Goal: Transaction & Acquisition: Purchase product/service

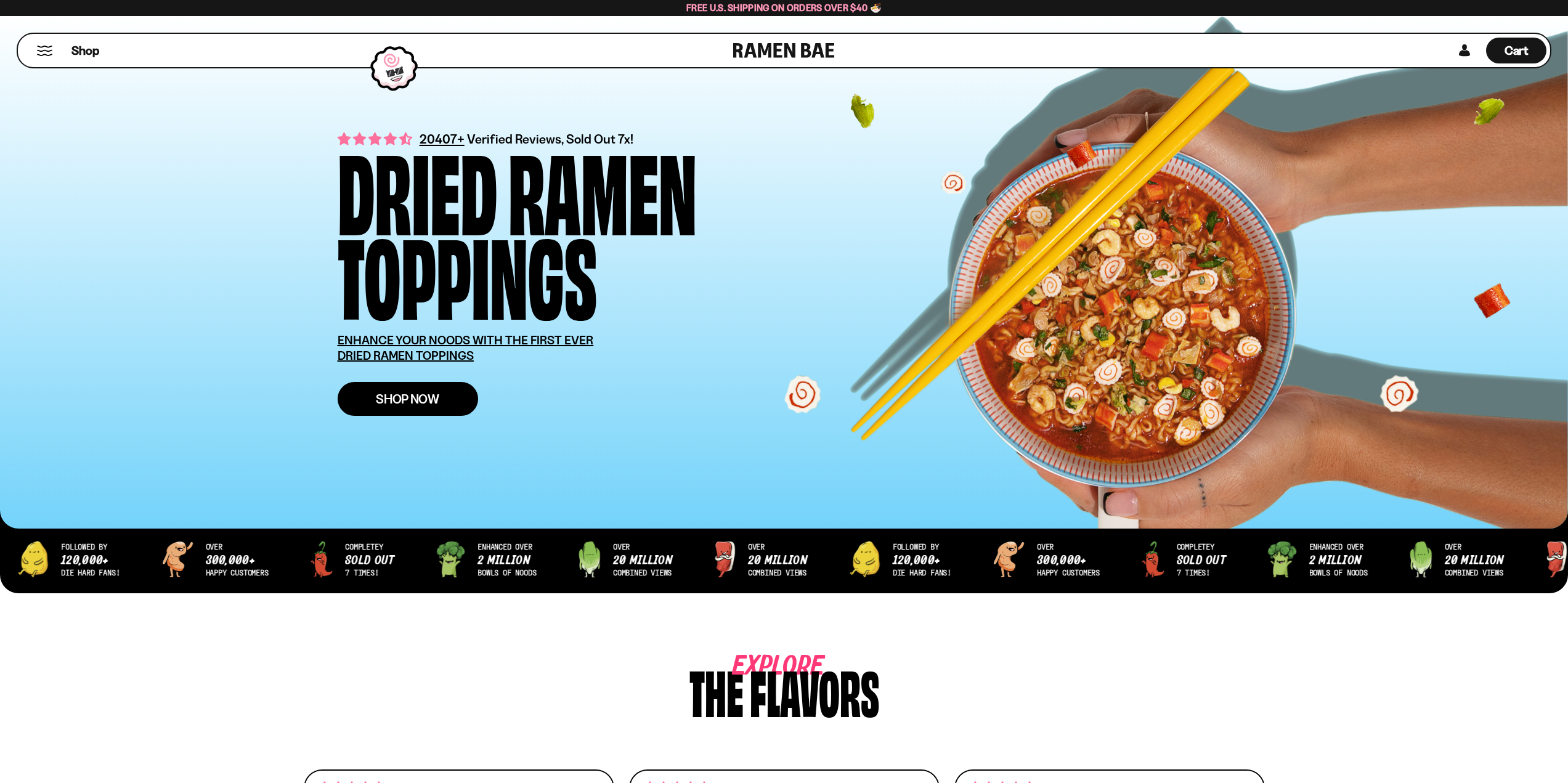
click at [403, 403] on span "Shop Now" at bounding box center [408, 399] width 64 height 13
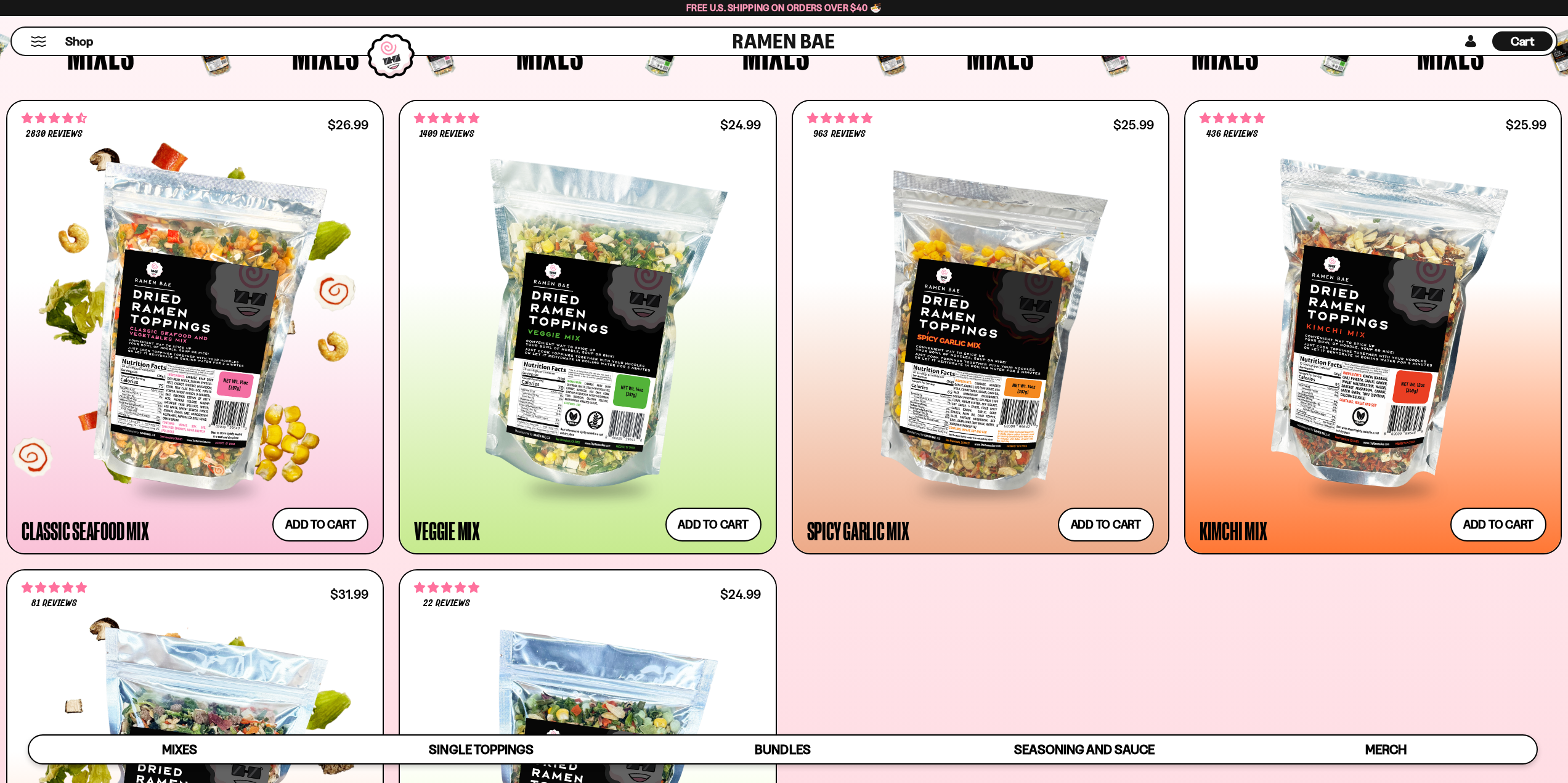
scroll to position [555, 0]
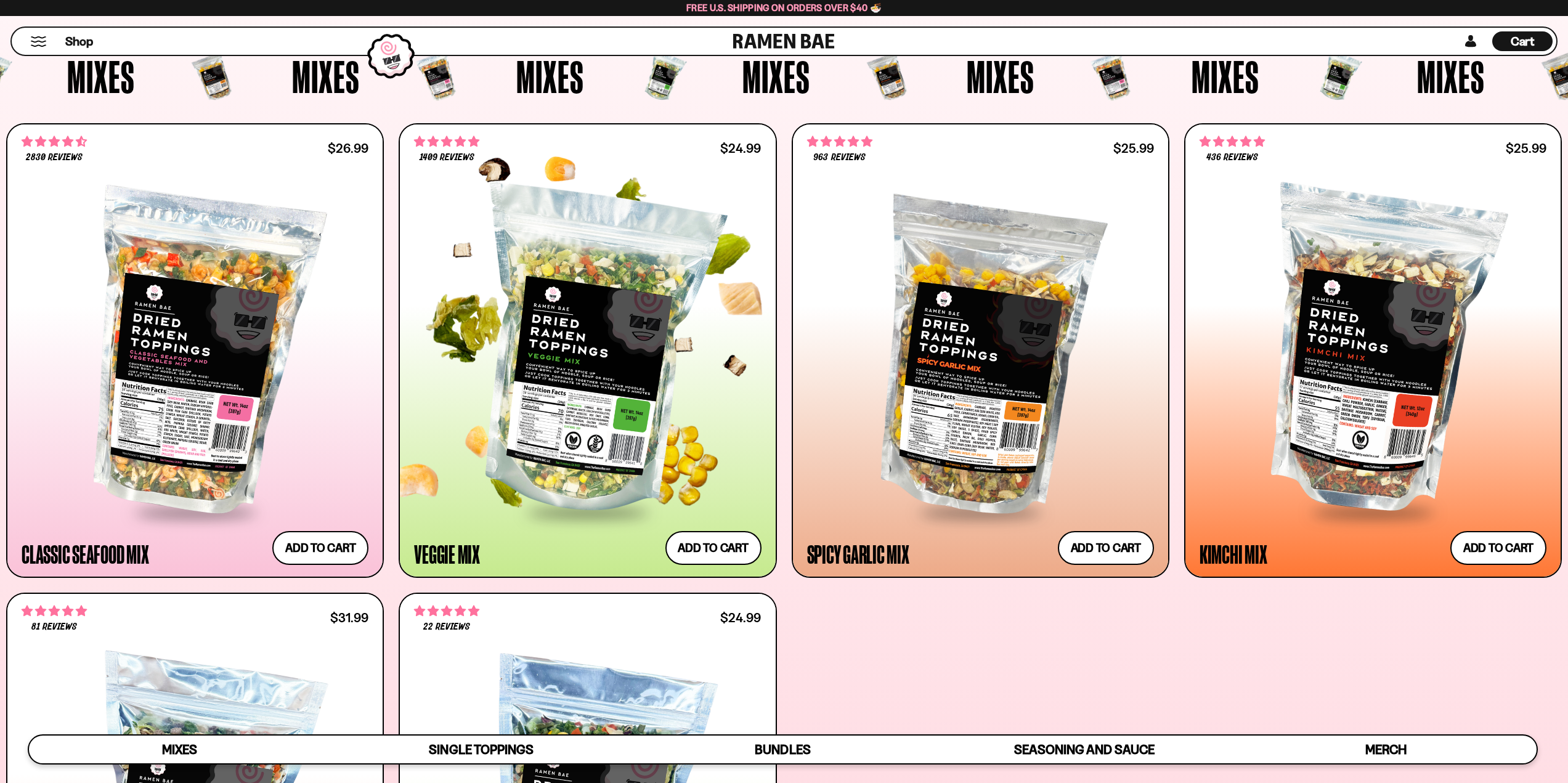
click at [589, 410] on div at bounding box center [588, 353] width 347 height 317
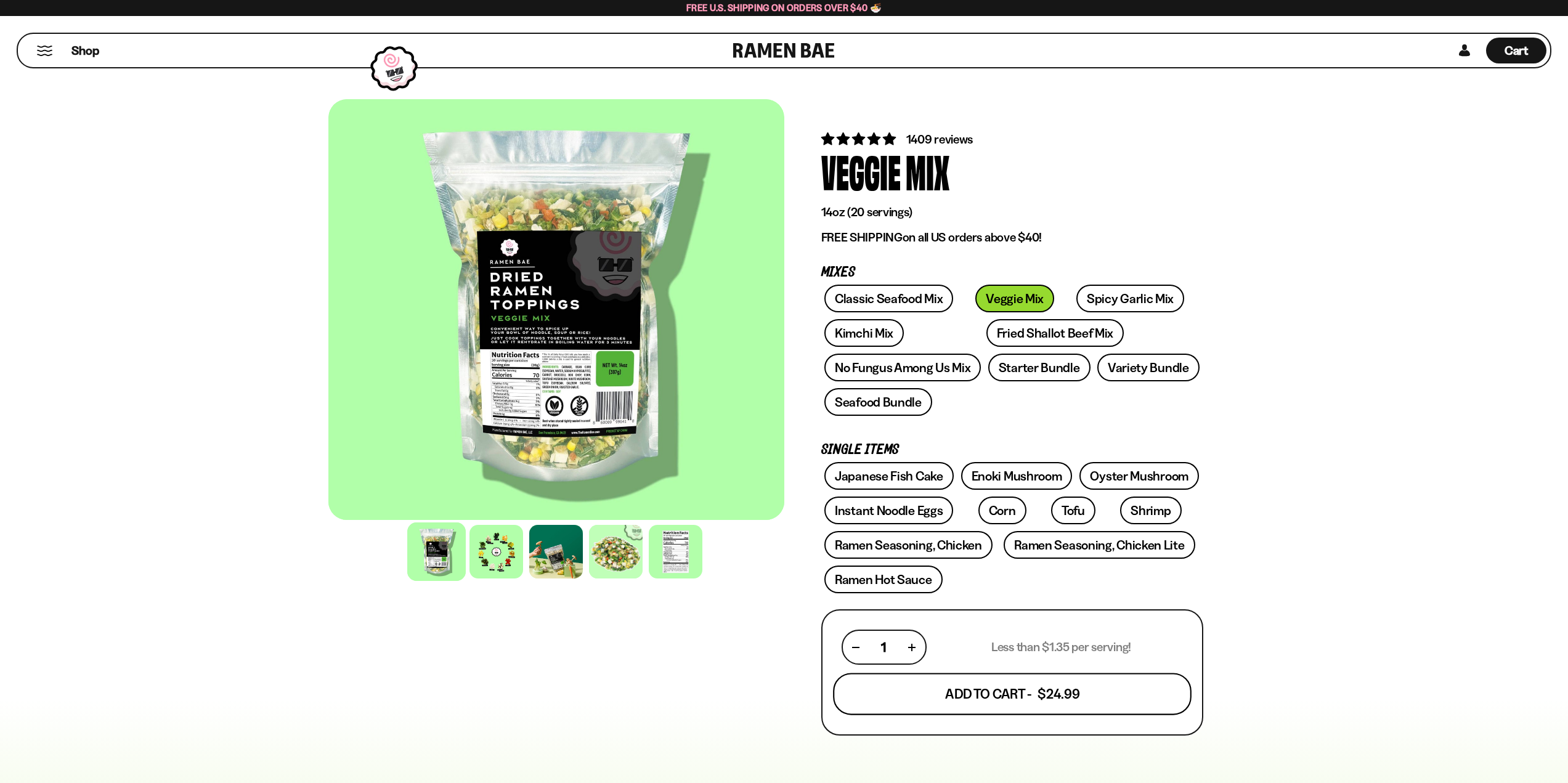
click at [1002, 699] on button "Add To Cart - $24.99" at bounding box center [1012, 694] width 358 height 42
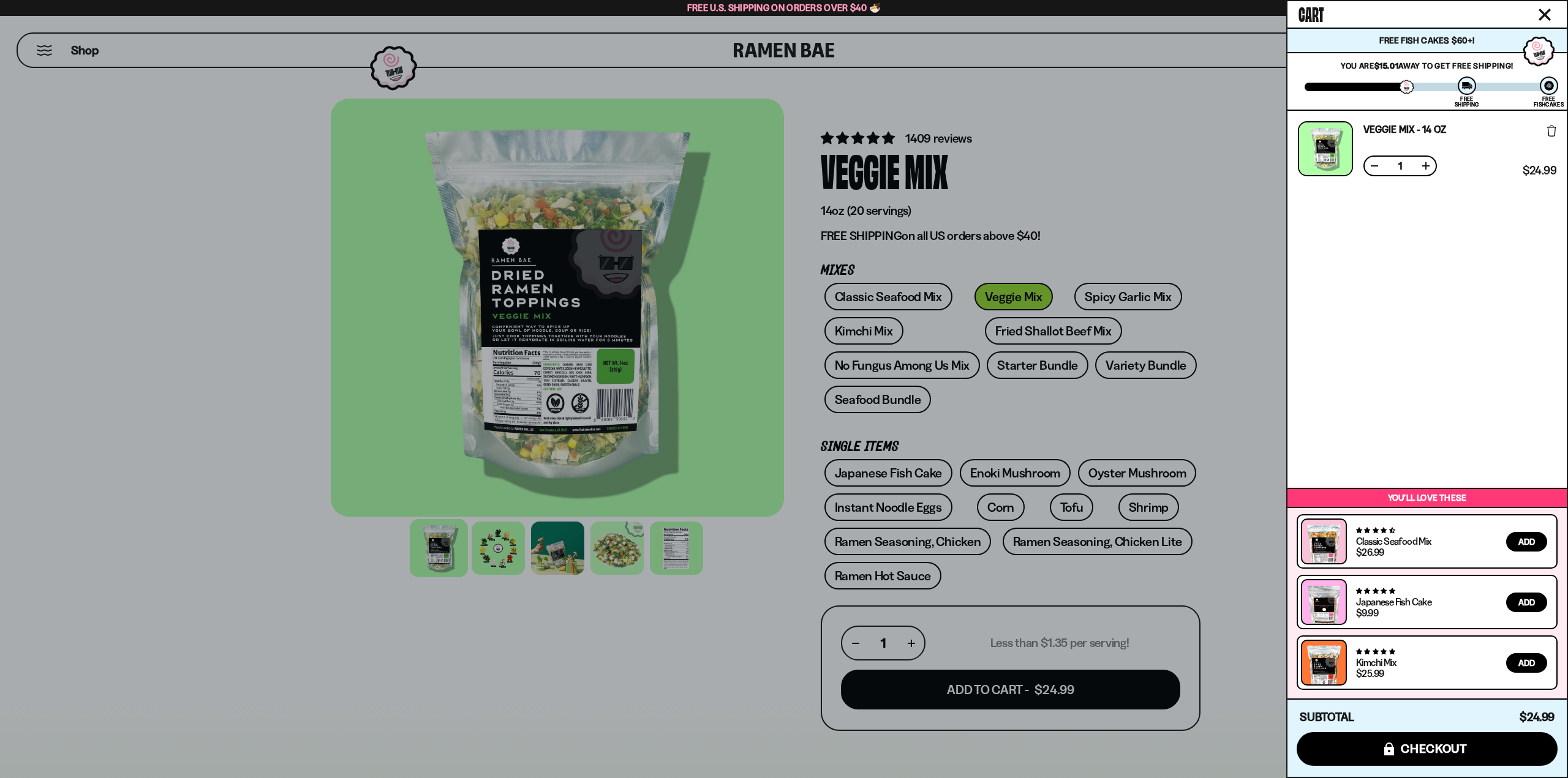
click at [485, 689] on div at bounding box center [784, 389] width 1568 height 778
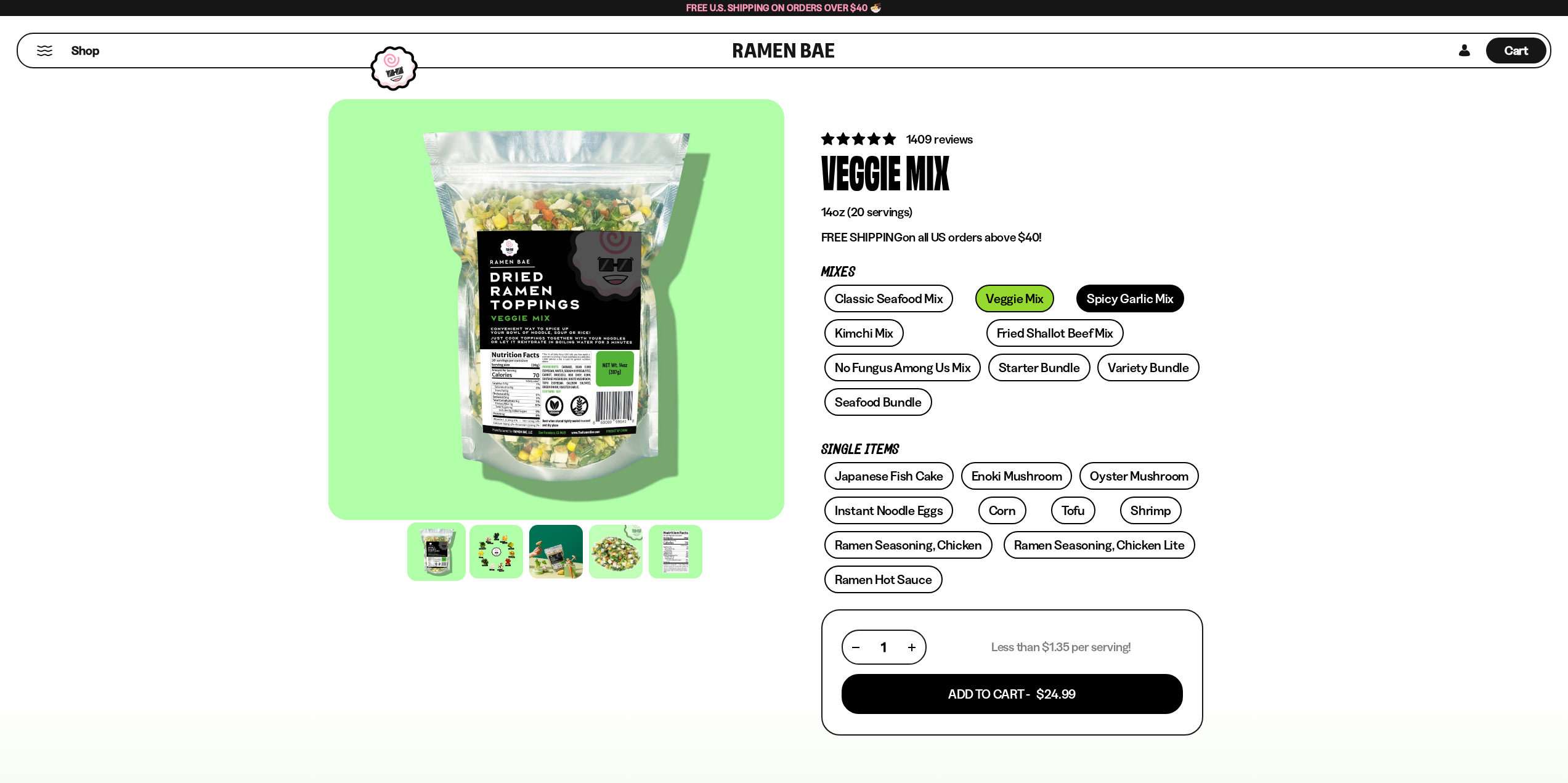
click at [1077, 298] on link "Spicy Garlic Mix" at bounding box center [1131, 299] width 108 height 28
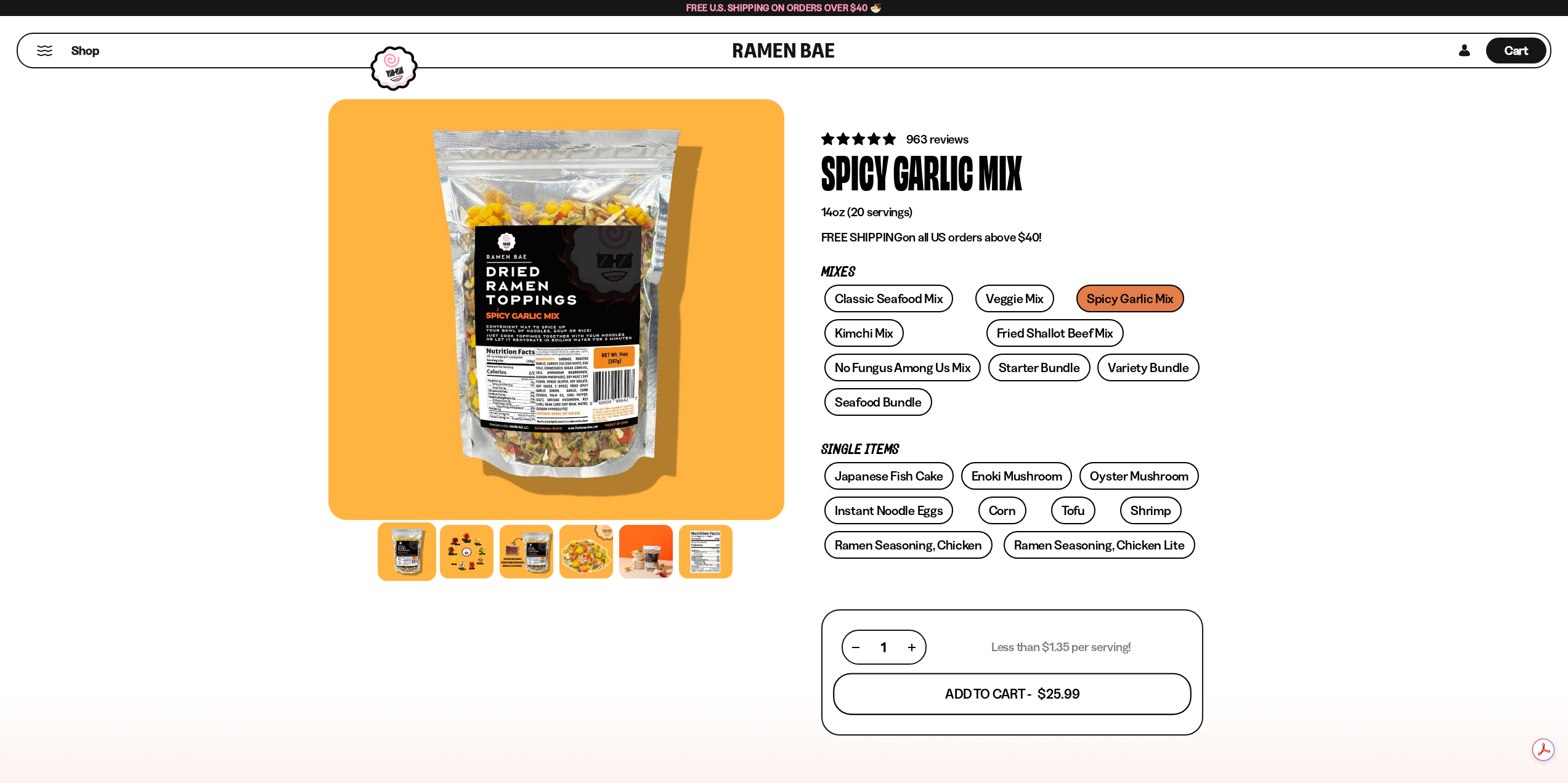
click at [1021, 690] on button "Add To Cart - $25.99" at bounding box center [1012, 694] width 358 height 42
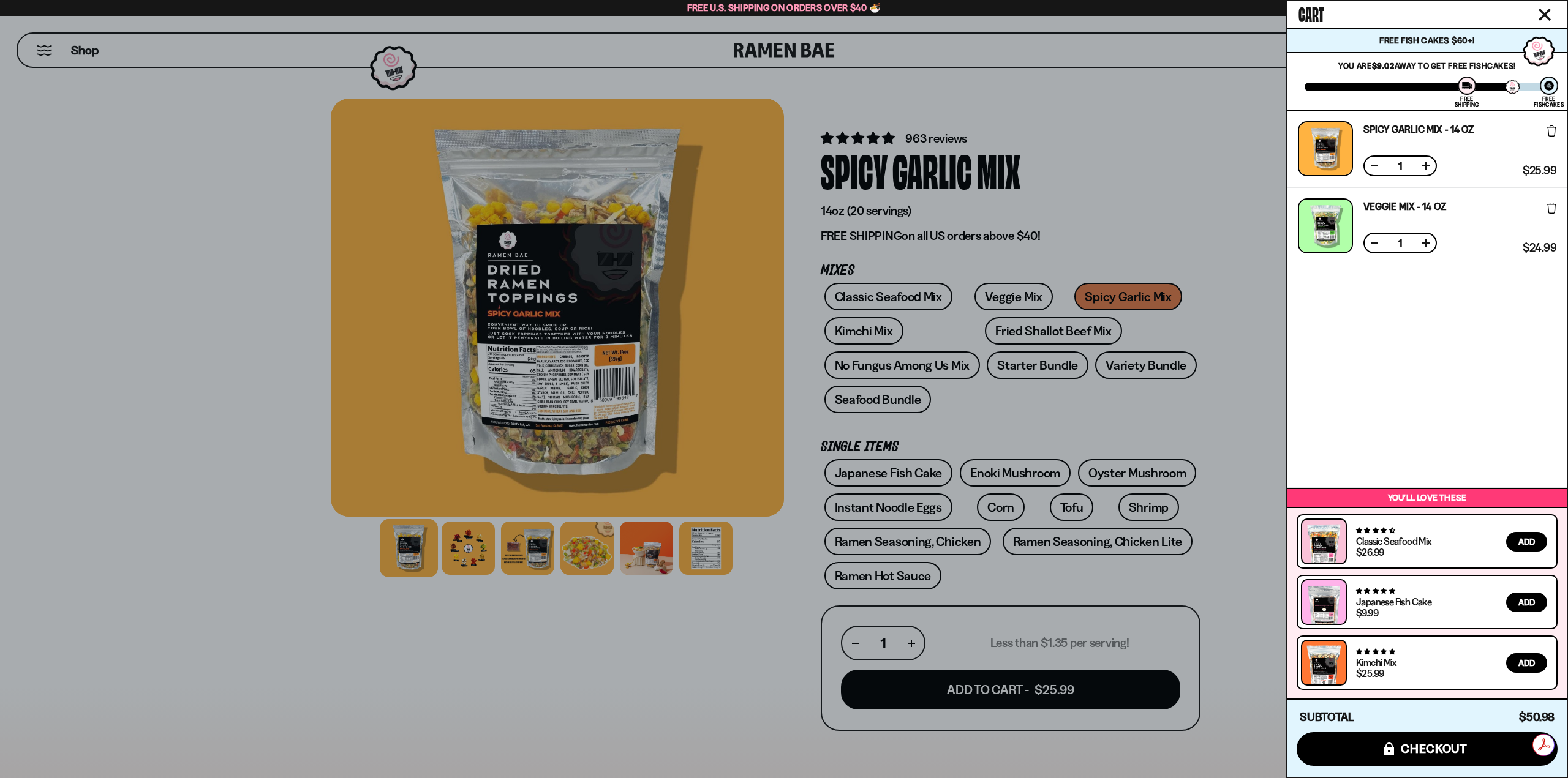
click at [986, 402] on div at bounding box center [784, 389] width 1568 height 778
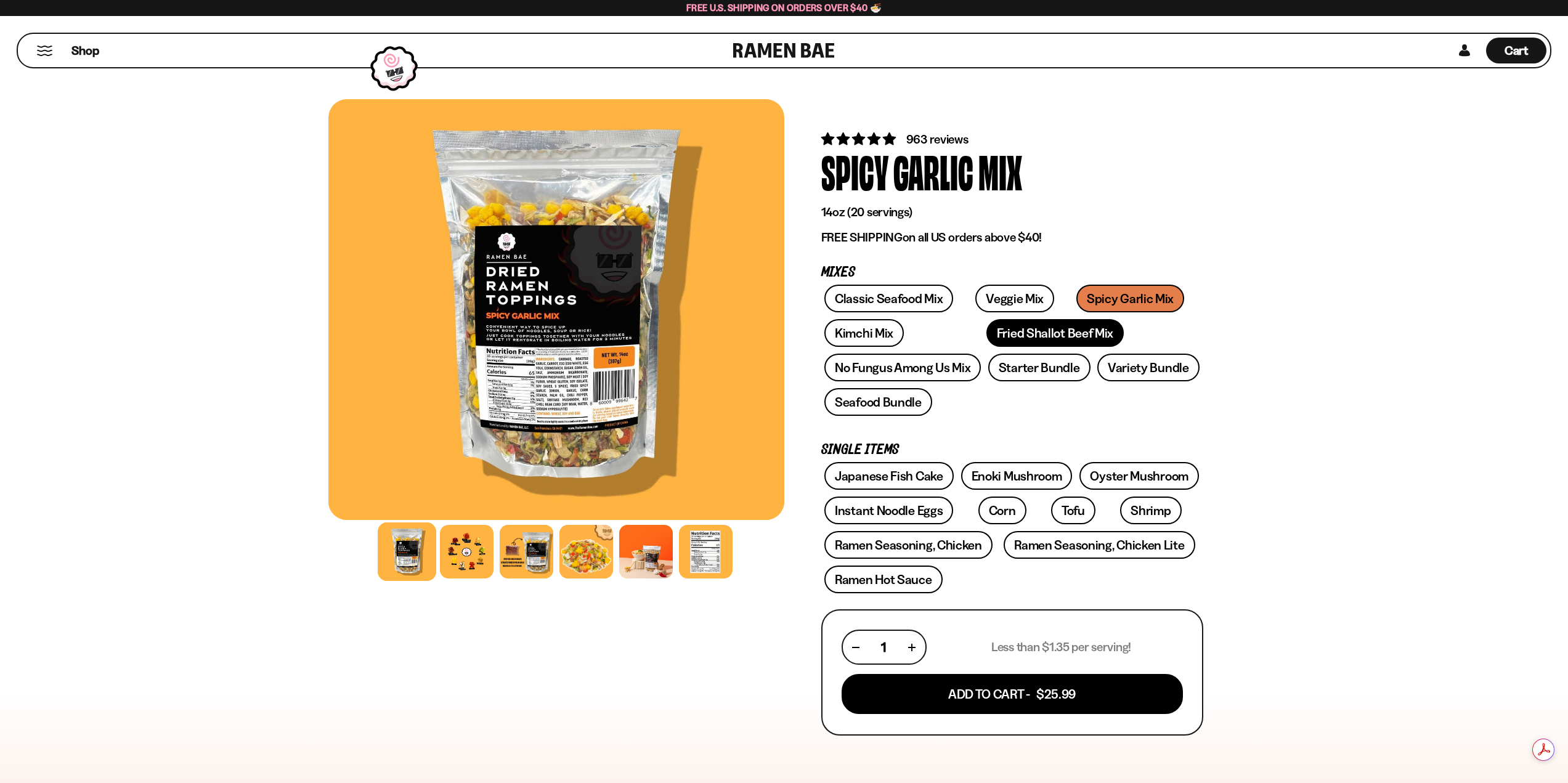
click at [987, 333] on link "Fried Shallot Beef Mix" at bounding box center [1056, 333] width 137 height 28
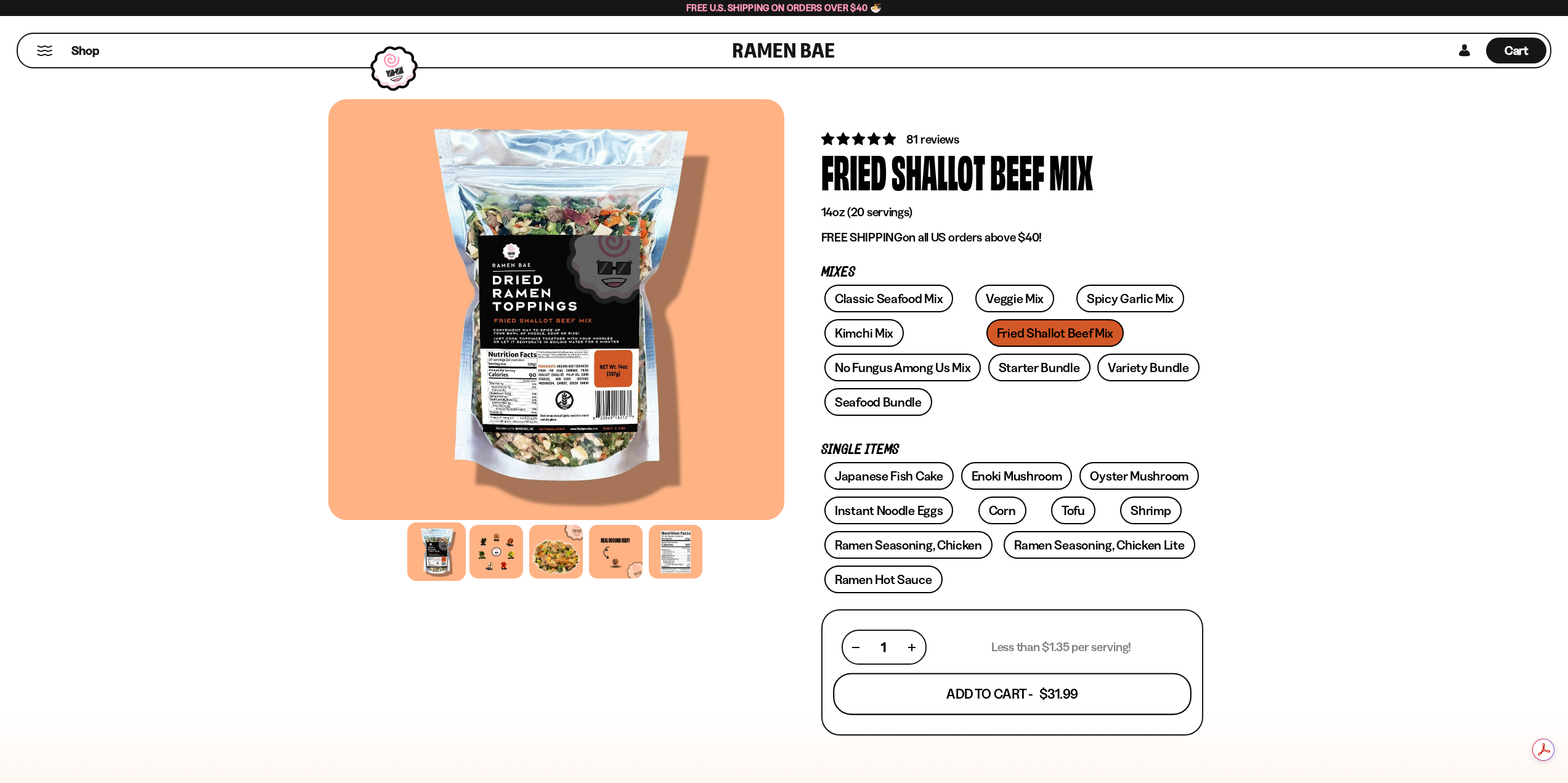
click at [997, 695] on button "Add To Cart - $31.99" at bounding box center [1012, 694] width 358 height 42
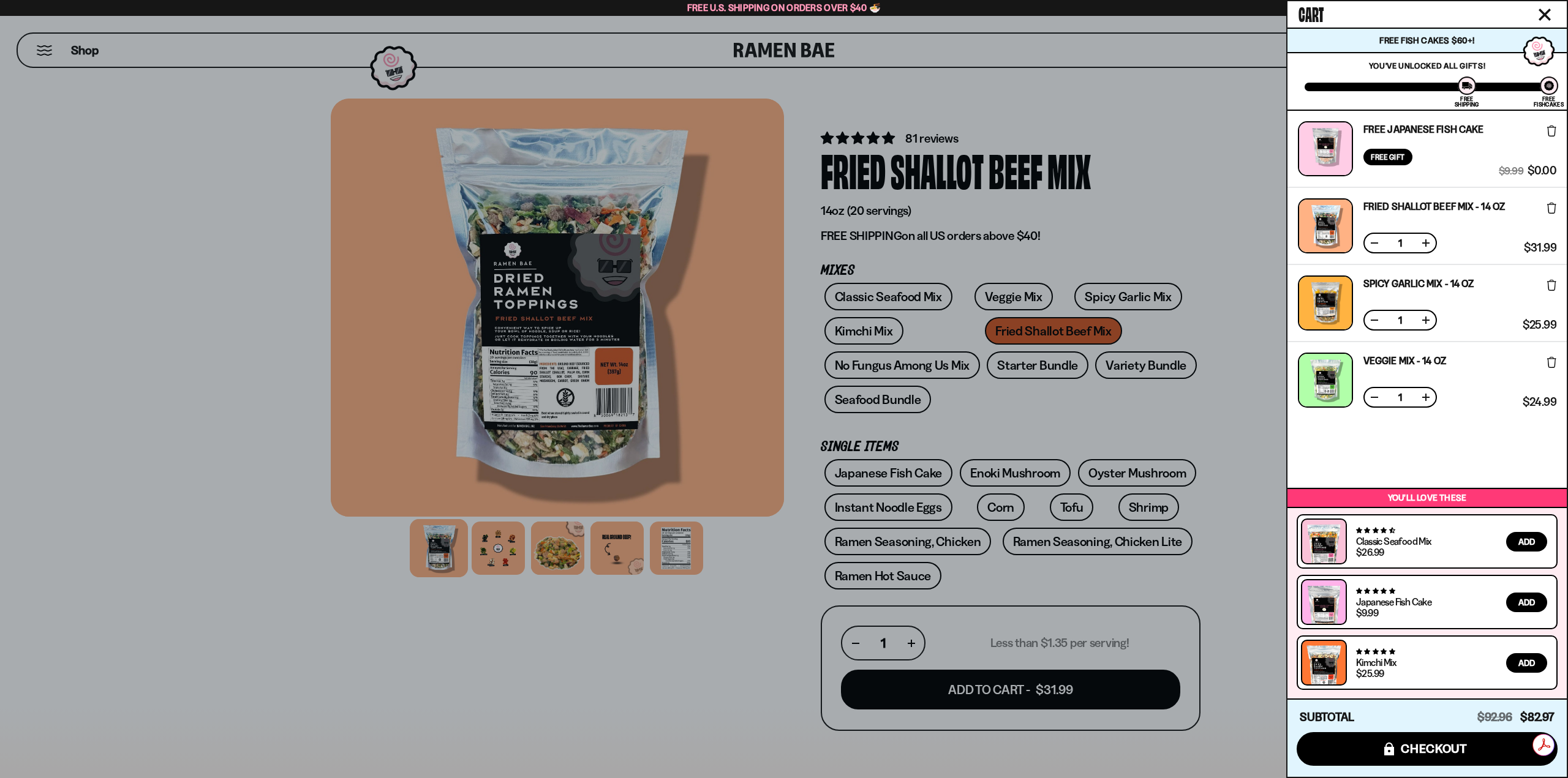
click at [877, 576] on div at bounding box center [784, 389] width 1568 height 778
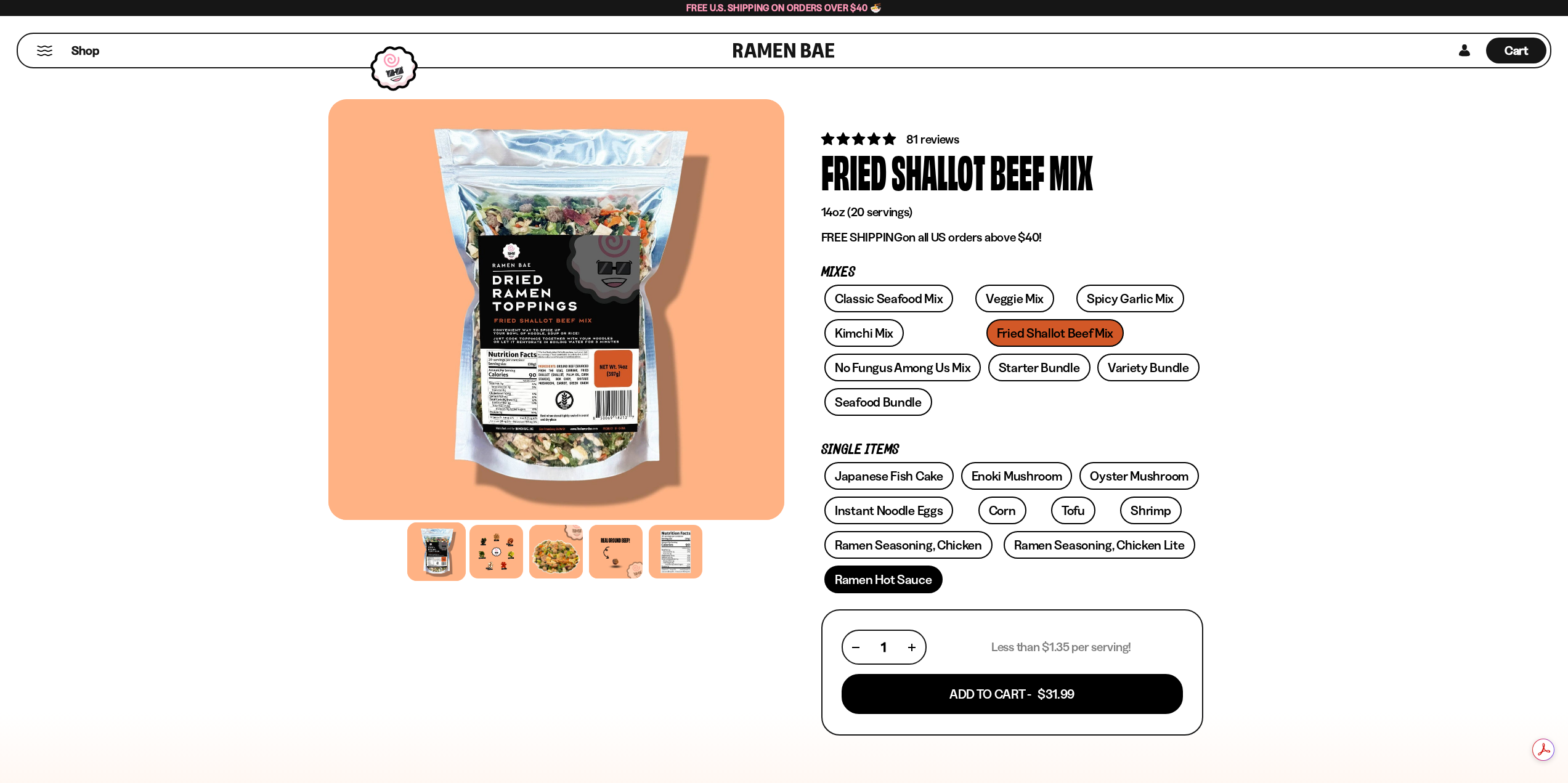
click at [880, 580] on link "Ramen Hot Sauce" at bounding box center [884, 579] width 119 height 28
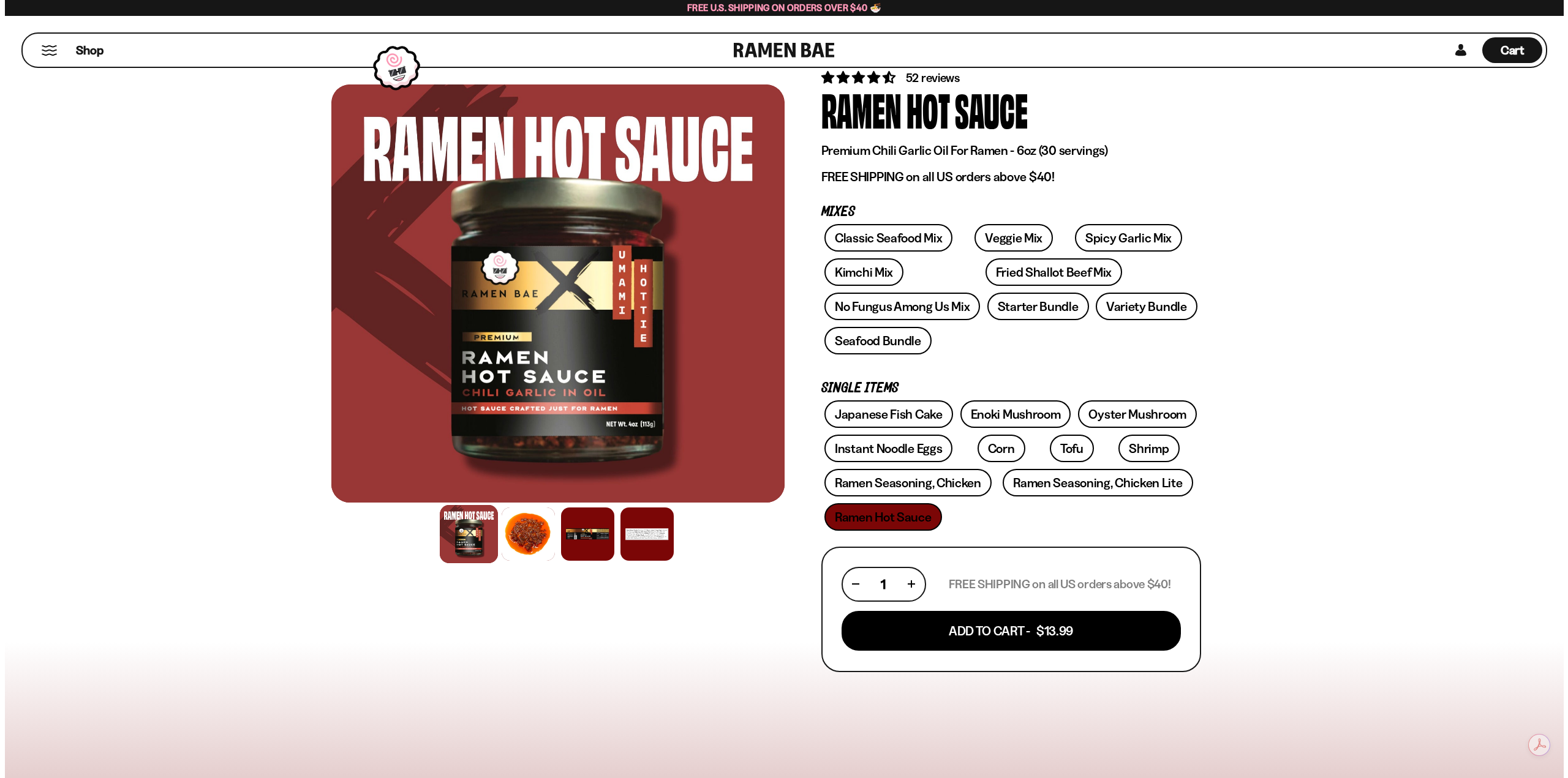
scroll to position [61, 0]
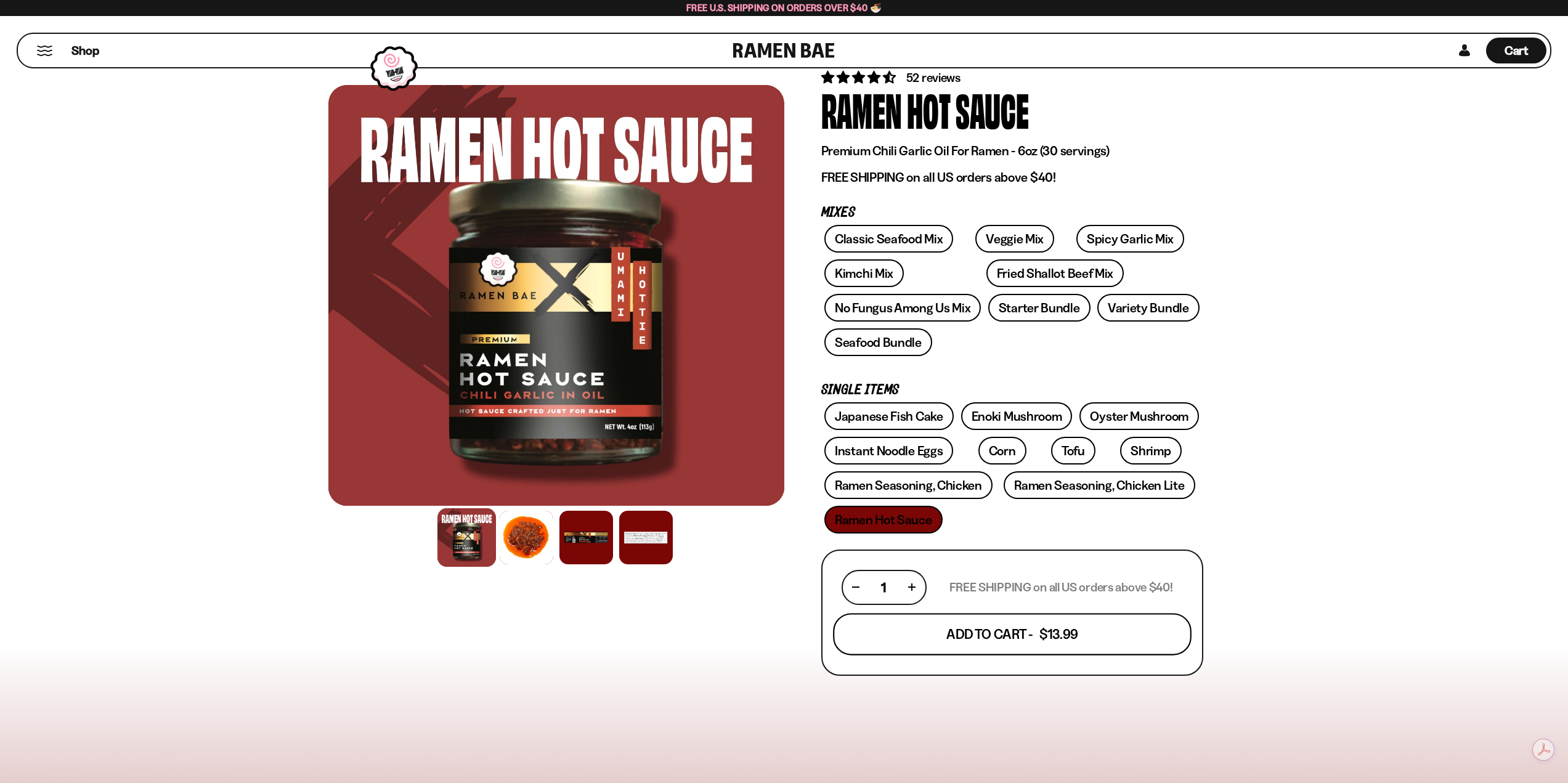
click at [1016, 636] on button "Add To Cart - $13.99" at bounding box center [1012, 633] width 358 height 42
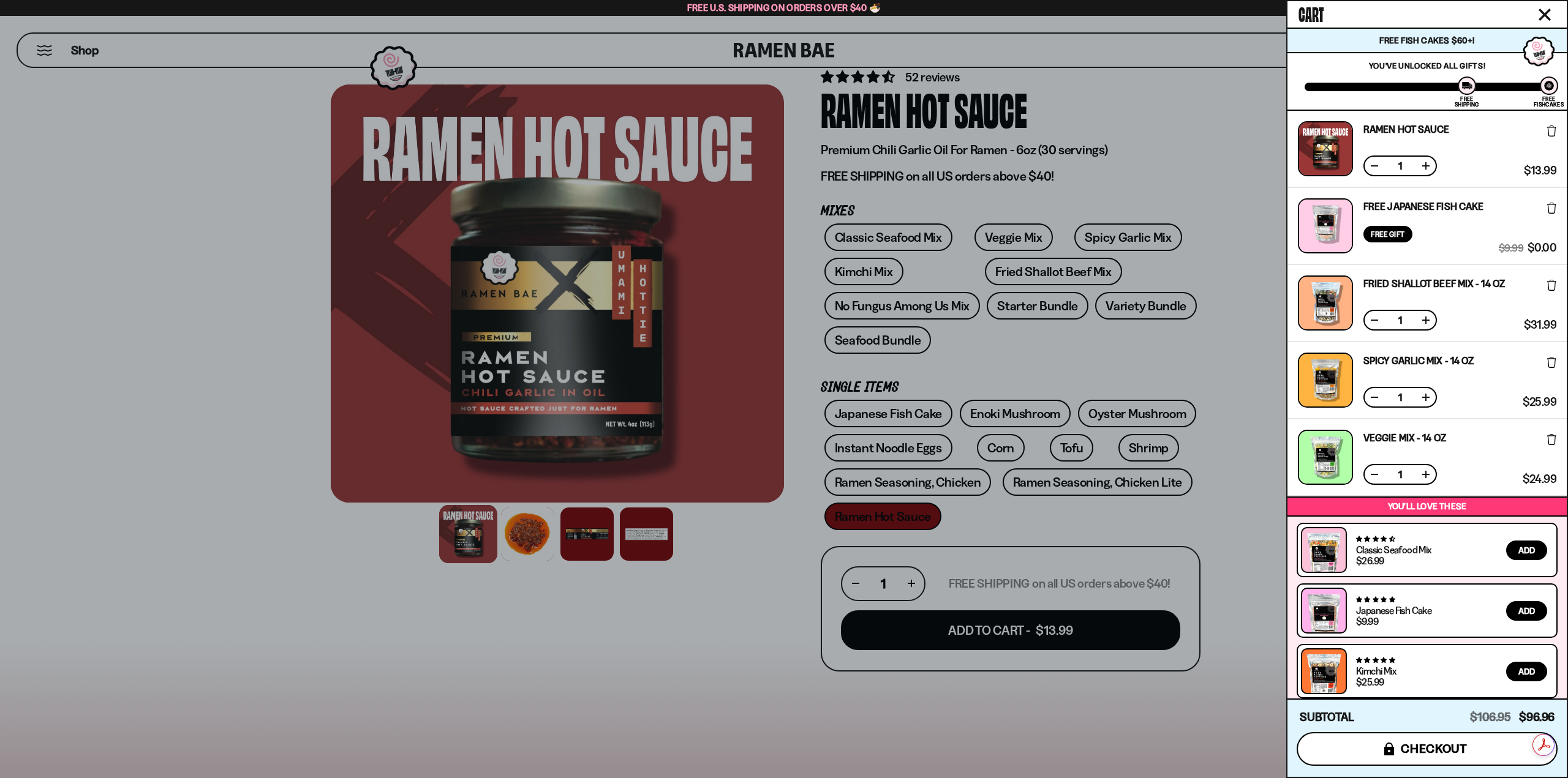
click at [1429, 751] on span "checkout" at bounding box center [1434, 749] width 67 height 14
